Goal: Task Accomplishment & Management: Complete application form

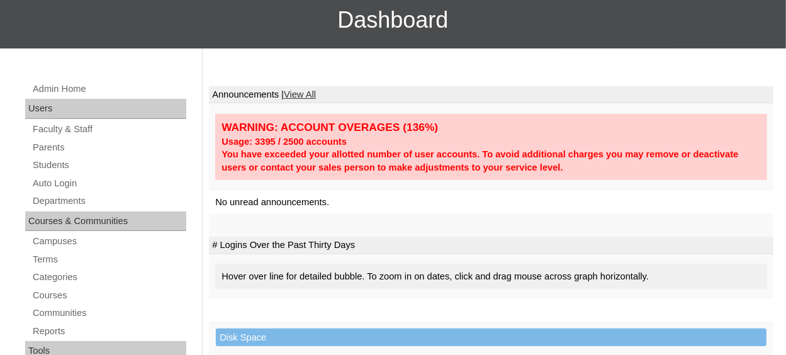
scroll to position [126, 0]
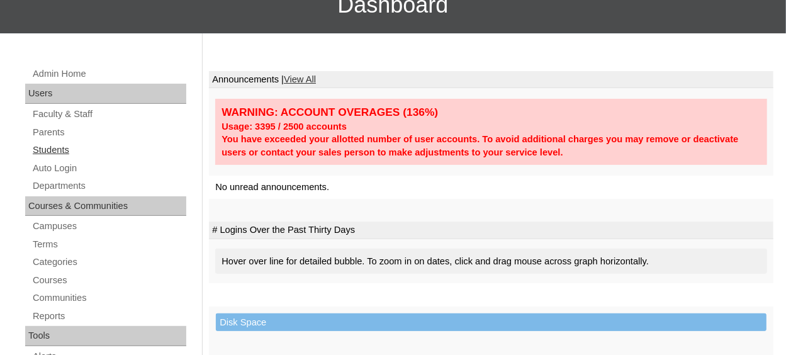
click at [71, 155] on link "Students" at bounding box center [108, 150] width 155 height 16
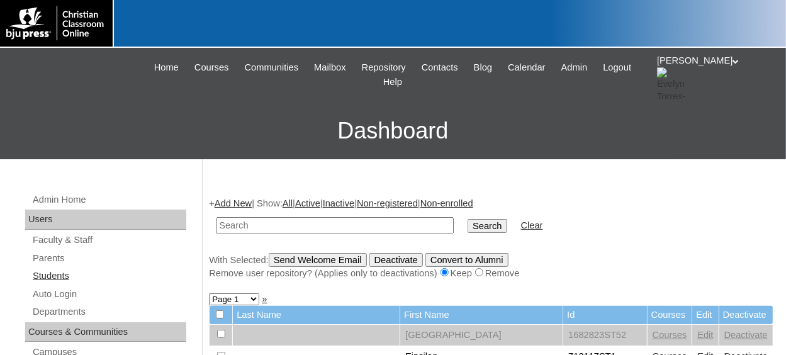
click at [58, 274] on link "Students" at bounding box center [108, 276] width 155 height 16
click at [245, 225] on input "text" at bounding box center [335, 225] width 237 height 17
type input "500043860ST28"
click at [468, 219] on input "Search" at bounding box center [487, 226] width 39 height 14
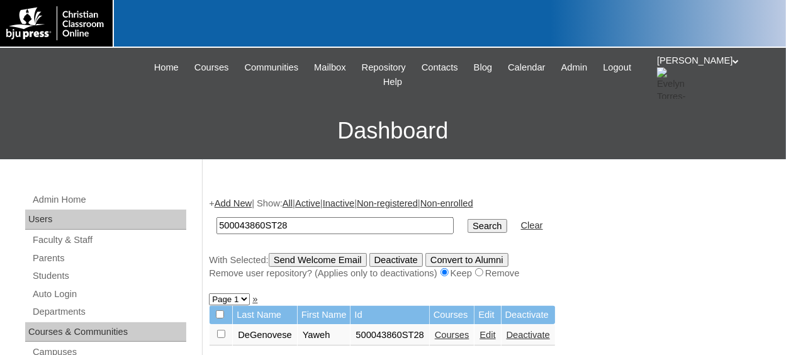
scroll to position [63, 0]
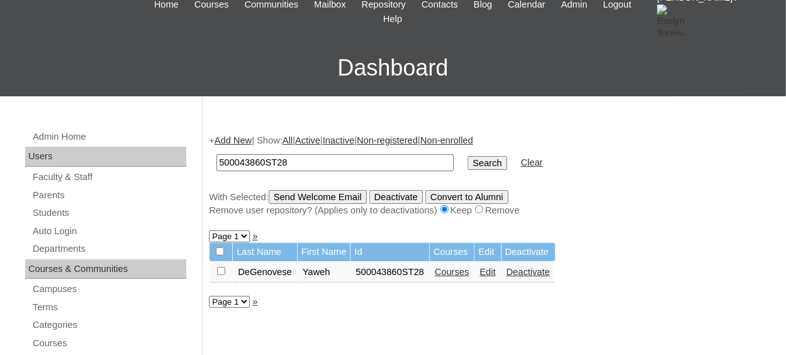
click at [220, 271] on input "checkbox" at bounding box center [221, 271] width 8 height 8
checkbox input "true"
click at [311, 201] on input "Send Welcome Email" at bounding box center [318, 197] width 98 height 14
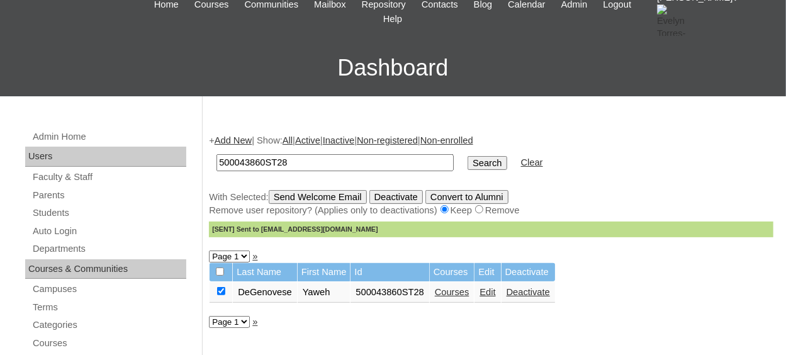
click at [451, 297] on link "Courses" at bounding box center [452, 292] width 35 height 10
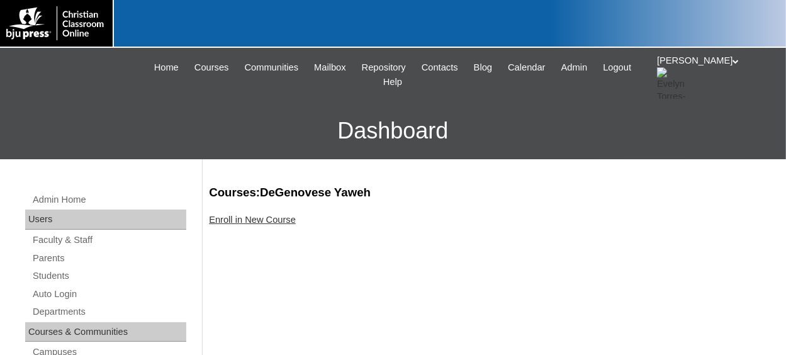
click at [275, 220] on link "Enroll in New Course" at bounding box center [252, 220] width 87 height 10
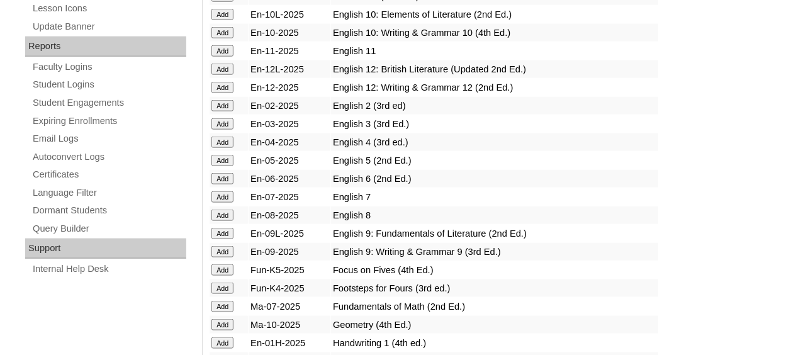
scroll to position [755, 0]
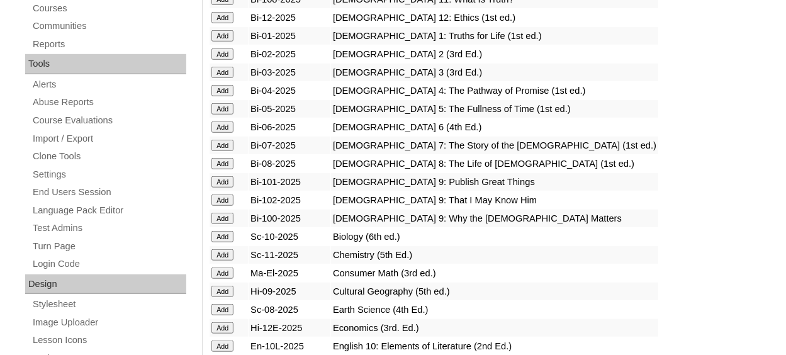
scroll to position [441, 0]
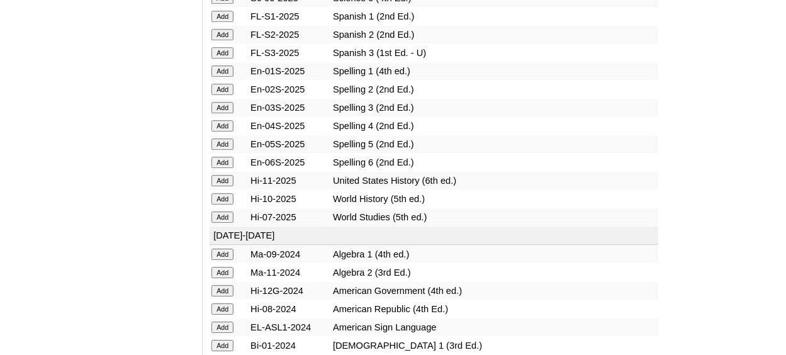
scroll to position [1763, 0]
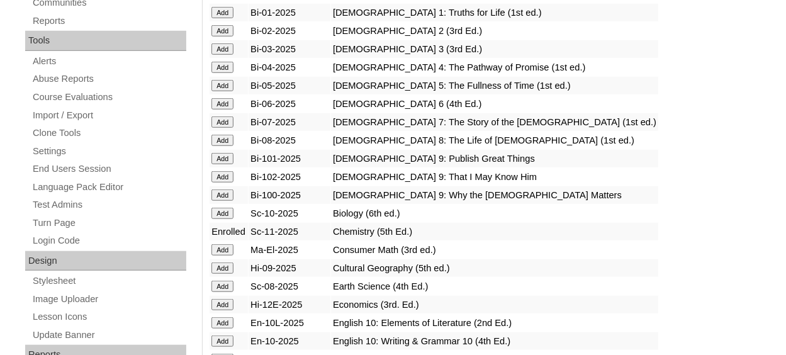
scroll to position [441, 0]
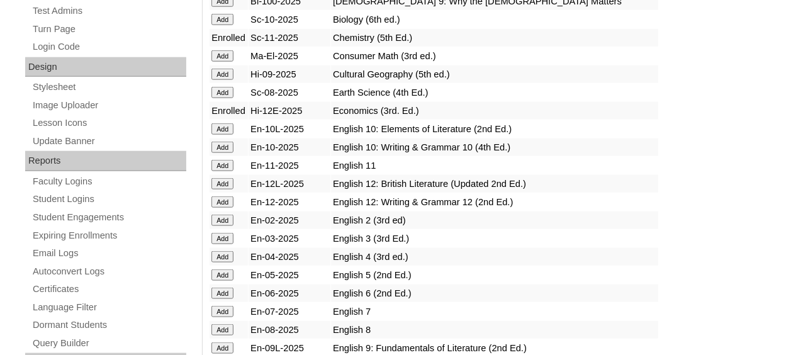
scroll to position [630, 0]
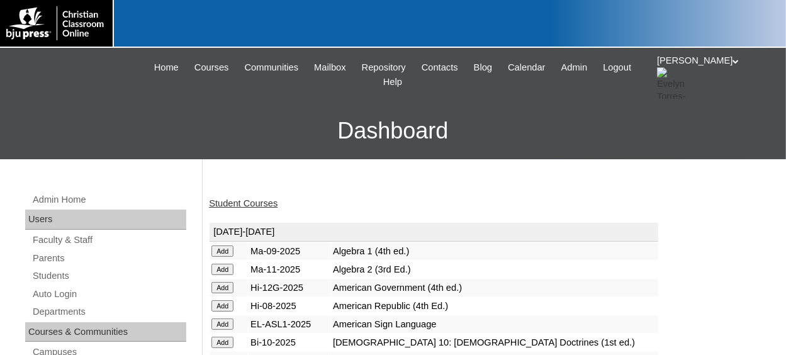
click at [252, 203] on link "Student Courses" at bounding box center [243, 203] width 69 height 10
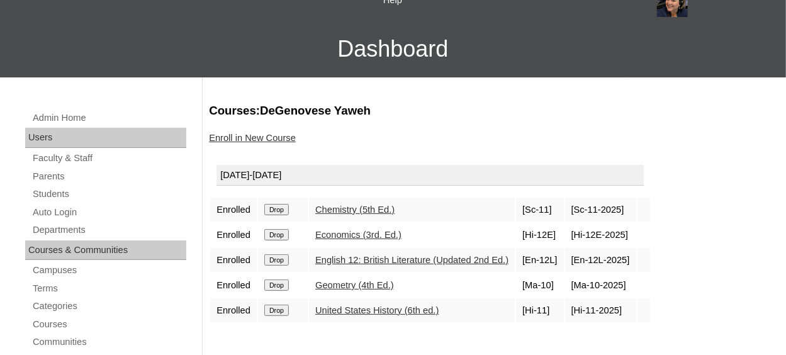
scroll to position [63, 0]
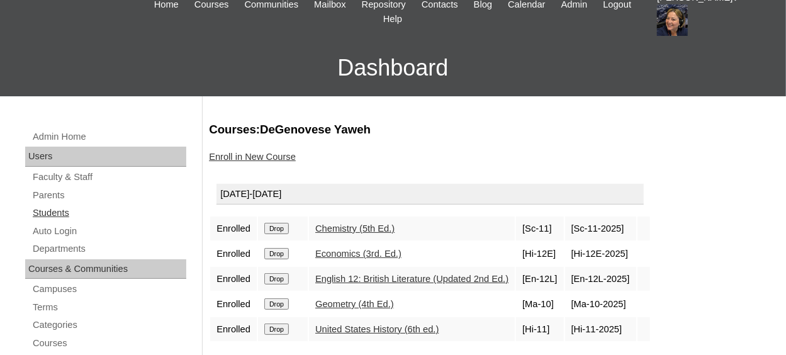
click at [57, 212] on link "Students" at bounding box center [108, 213] width 155 height 16
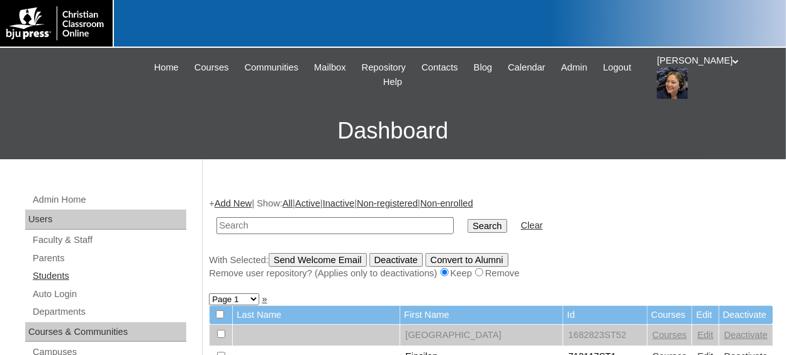
click at [67, 276] on link "Students" at bounding box center [108, 276] width 155 height 16
click at [239, 203] on link "Add New" at bounding box center [233, 203] width 37 height 10
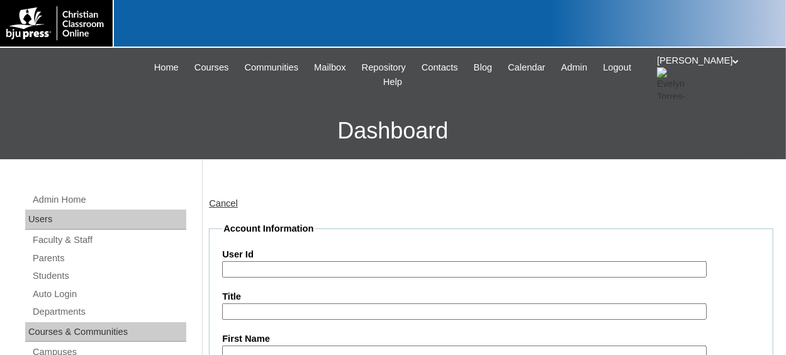
click at [274, 273] on input "User Id" at bounding box center [464, 269] width 484 height 17
paste input "500043860ST17"
type input "500043860ST29"
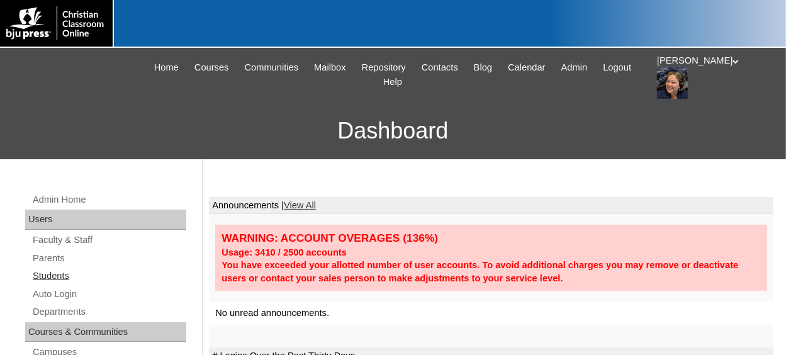
click at [84, 276] on link "Students" at bounding box center [108, 276] width 155 height 16
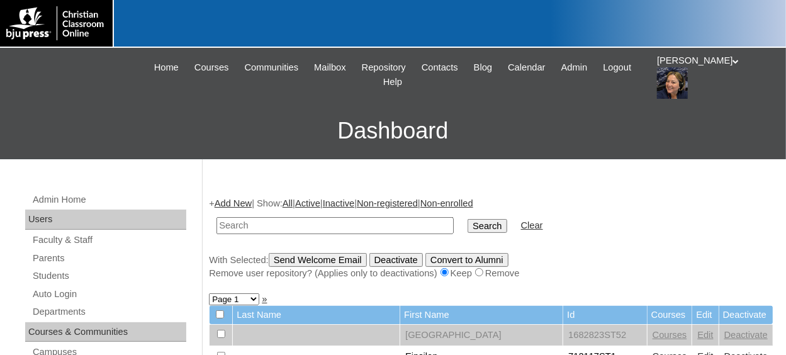
click at [239, 203] on link "Add New" at bounding box center [233, 203] width 37 height 10
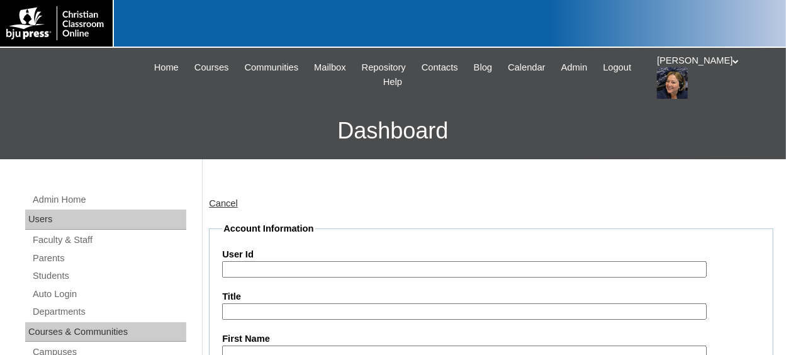
click at [319, 274] on input "User Id" at bounding box center [464, 269] width 484 height 17
paste input "500043860ST17"
type input "500043860ST29"
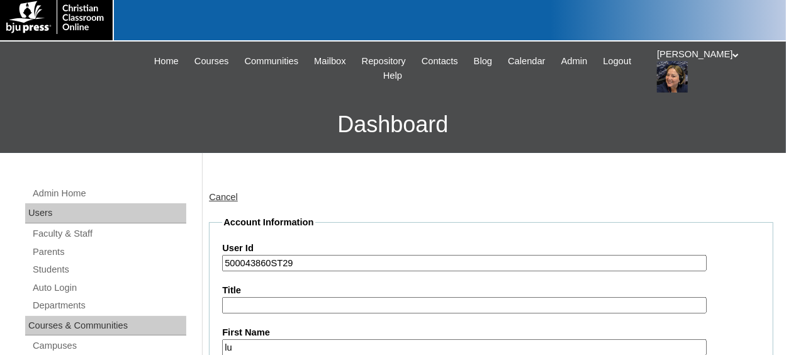
type input "l"
type input "Luke"
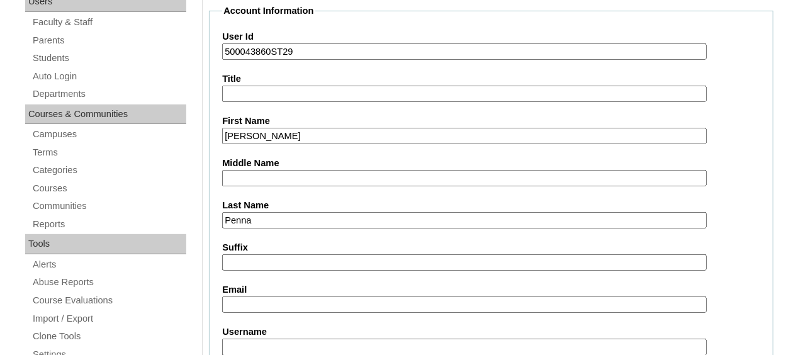
type input "Penna"
type input "rpennaccgf@gmail.com"
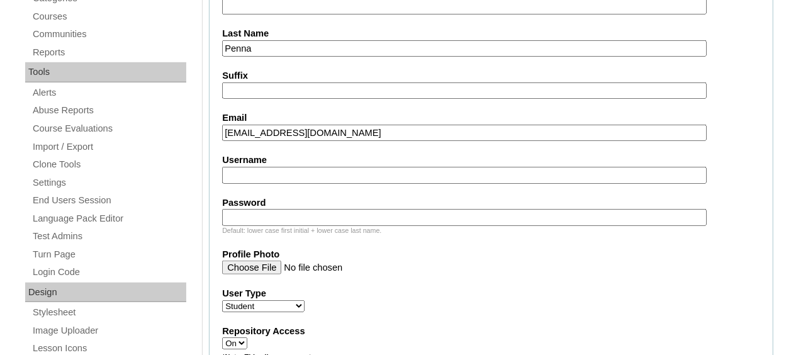
scroll to position [470, 0]
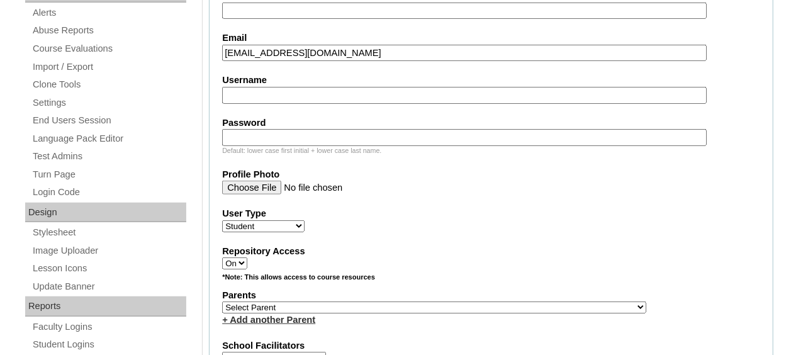
click at [377, 305] on select "Select Parent , Fautanu, Ma 1, 1 23-24 accountMorgan, Jason 6th Street Mennonit…" at bounding box center [434, 308] width 424 height 12
select select "36794"
click at [222, 302] on select "Select Parent , Fautanu, Ma 1, 1 23-24 accountMorgan, Jason 6th Street Mennonit…" at bounding box center [434, 308] width 424 height 12
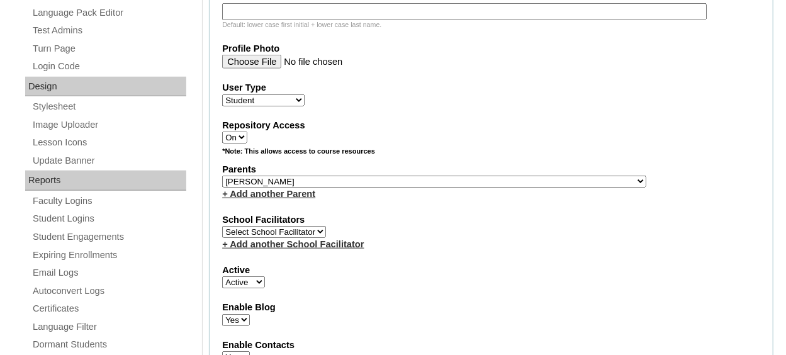
click at [409, 253] on fieldset "Account Information User Id 500043860ST29 Title First Name Luke Middle Name Las…" at bounding box center [491, 136] width 565 height 1018
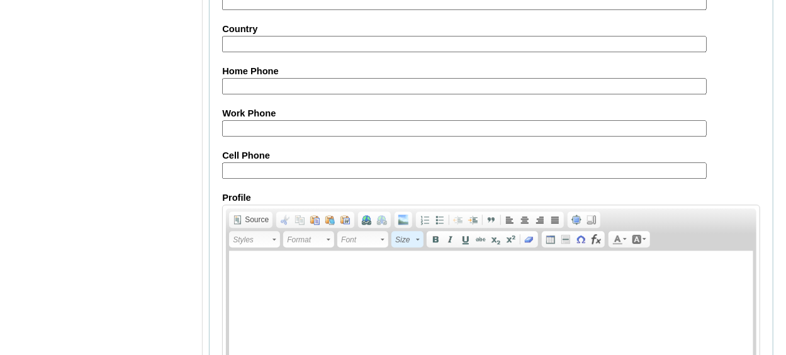
scroll to position [1564, 0]
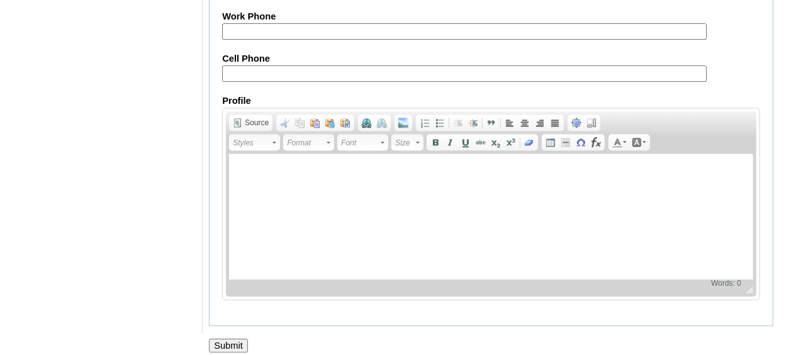
click at [226, 339] on input "Submit" at bounding box center [228, 346] width 39 height 14
